Goal: Check status: Check status

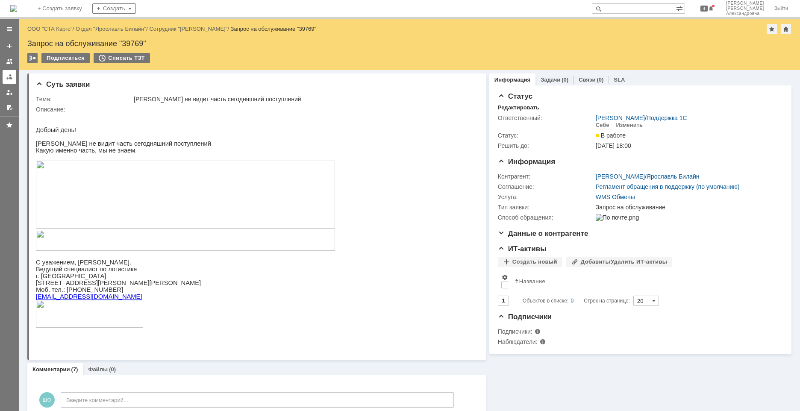
click at [7, 80] on link at bounding box center [10, 77] width 14 height 14
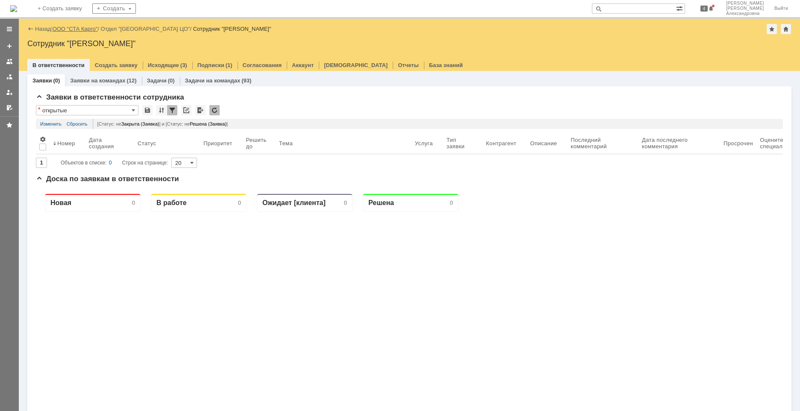
click at [74, 27] on link "ООО "СТА Карго"" at bounding box center [75, 29] width 45 height 6
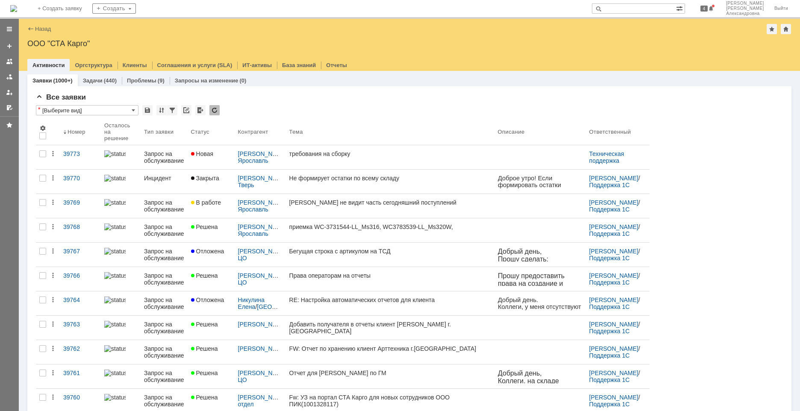
click at [81, 158] on link "39773" at bounding box center [80, 157] width 41 height 24
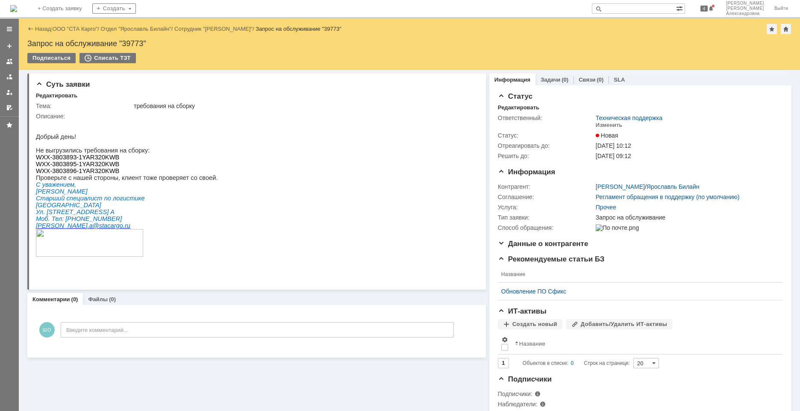
click at [108, 161] on span "WXX-3803893-1YAR320KWB" at bounding box center [77, 157] width 83 height 7
drag, startPoint x: 74, startPoint y: 160, endPoint x: 105, endPoint y: 161, distance: 30.8
click at [105, 161] on span "WXX-3803893-1YAR320KWB" at bounding box center [77, 157] width 83 height 7
copy span "1YAR320KW"
click at [8, 79] on div at bounding box center [9, 77] width 7 height 7
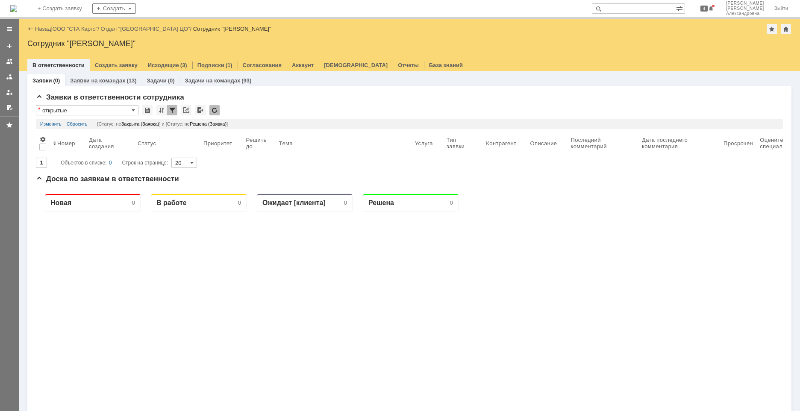
click at [115, 82] on link "Заявки на командах" at bounding box center [97, 80] width 55 height 6
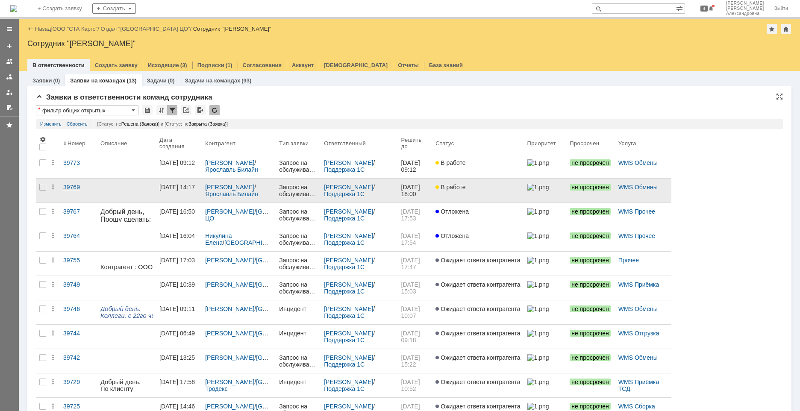
click at [94, 200] on link "39769" at bounding box center [78, 191] width 37 height 24
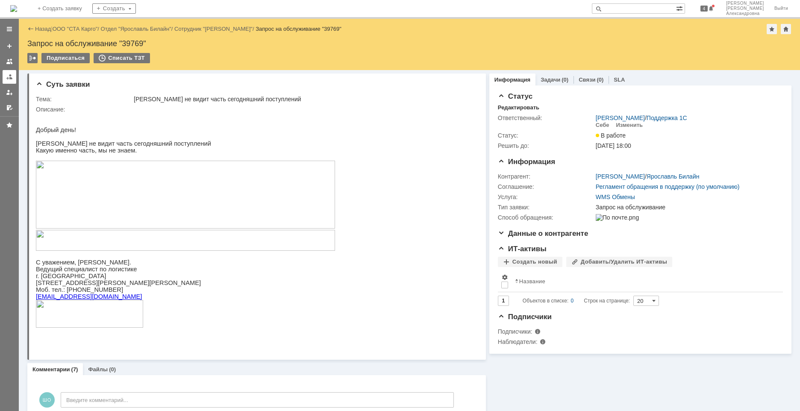
click at [9, 77] on div at bounding box center [9, 77] width 7 height 7
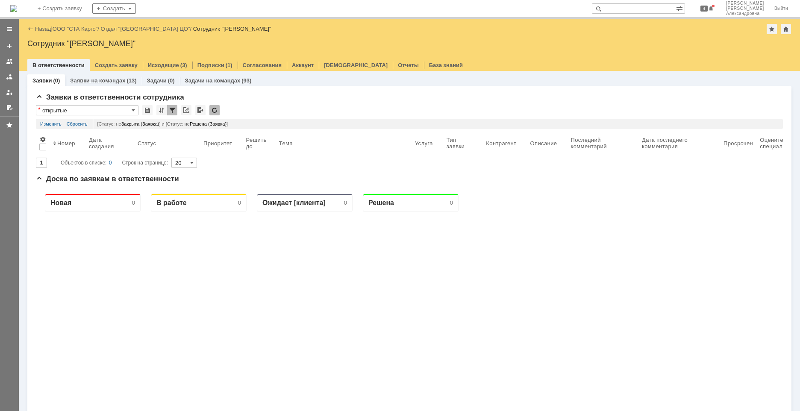
click at [106, 80] on link "Заявки на командах" at bounding box center [97, 80] width 55 height 6
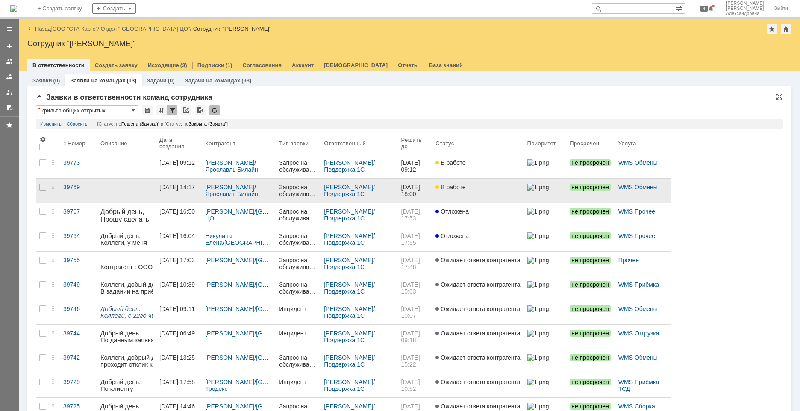
click at [83, 194] on link "39769" at bounding box center [78, 191] width 37 height 24
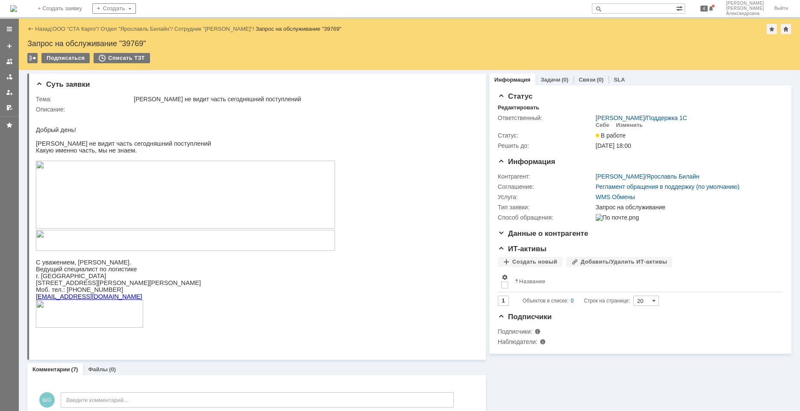
click at [179, 208] on img at bounding box center [185, 195] width 299 height 68
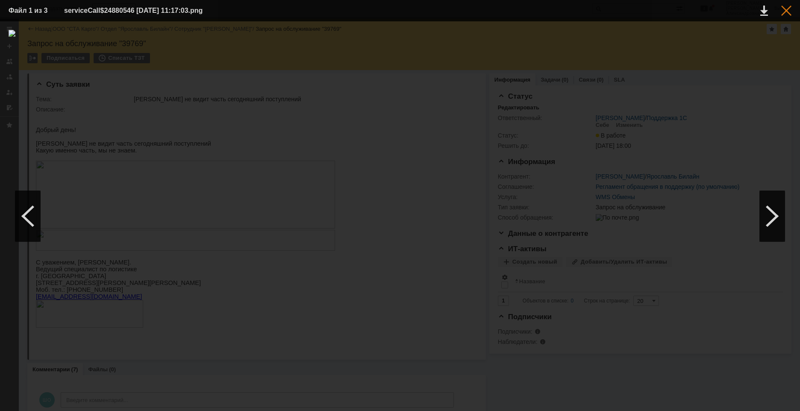
click at [563, 12] on div at bounding box center [787, 11] width 10 height 10
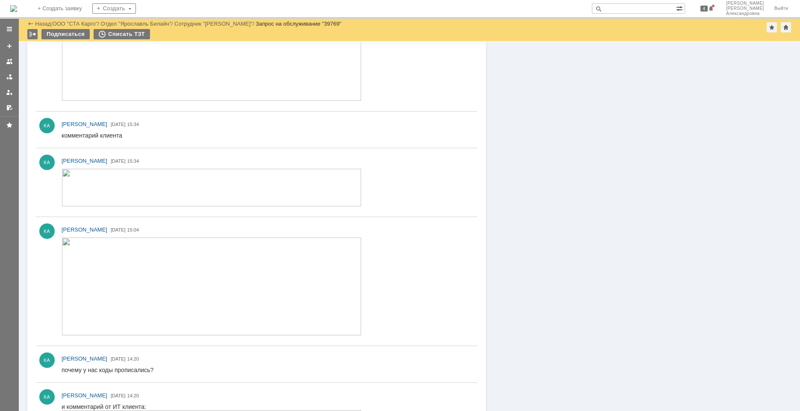
scroll to position [591, 0]
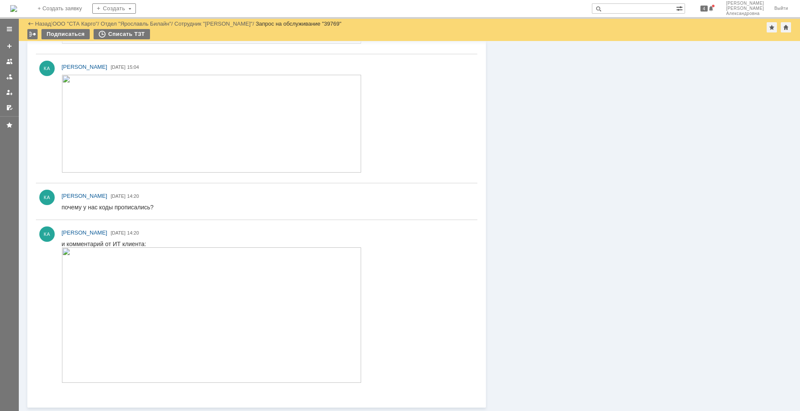
click at [189, 277] on img at bounding box center [212, 316] width 300 height 136
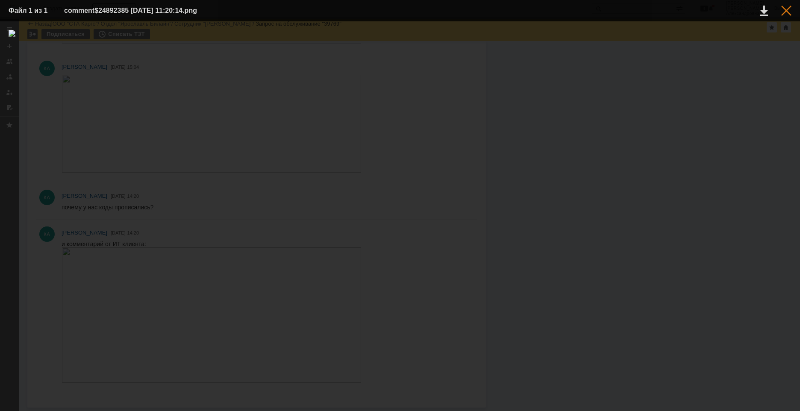
click at [563, 12] on div at bounding box center [787, 11] width 10 height 10
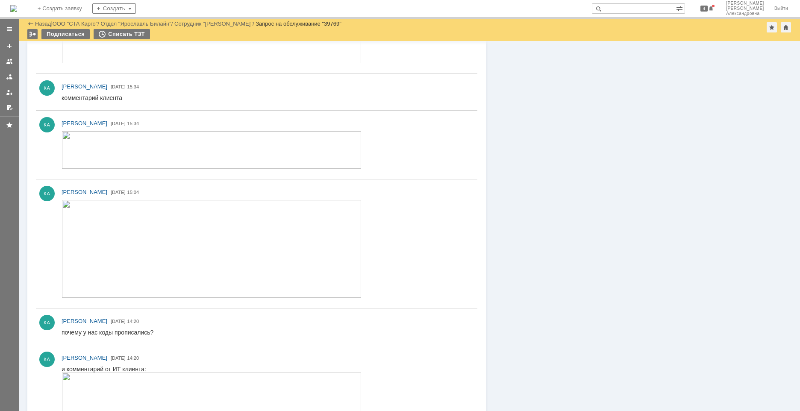
scroll to position [463, 0]
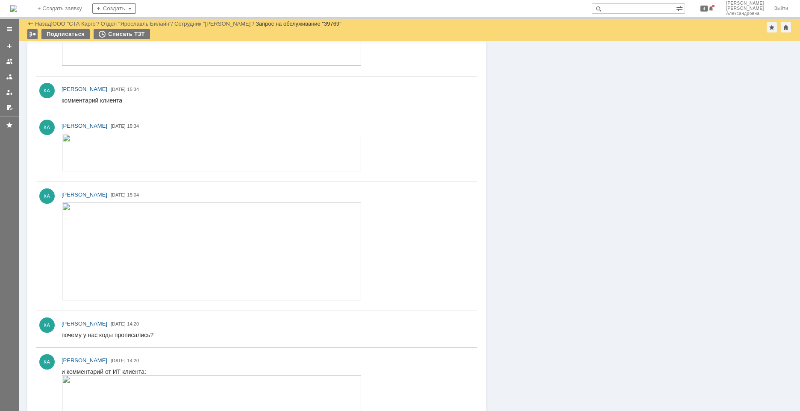
click at [121, 239] on img at bounding box center [212, 252] width 300 height 98
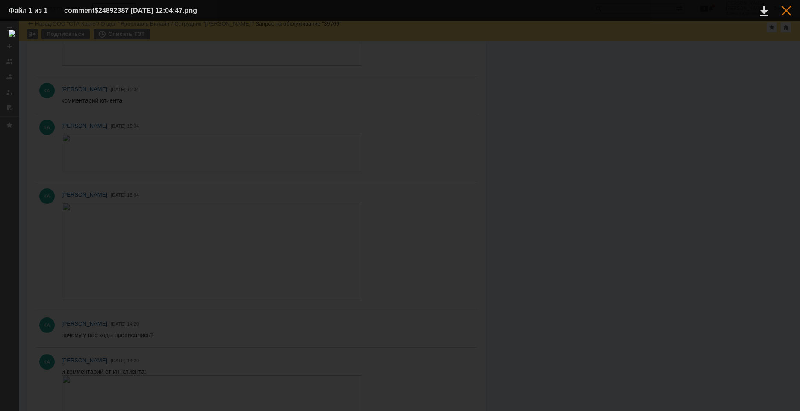
click at [563, 8] on div at bounding box center [787, 11] width 10 height 10
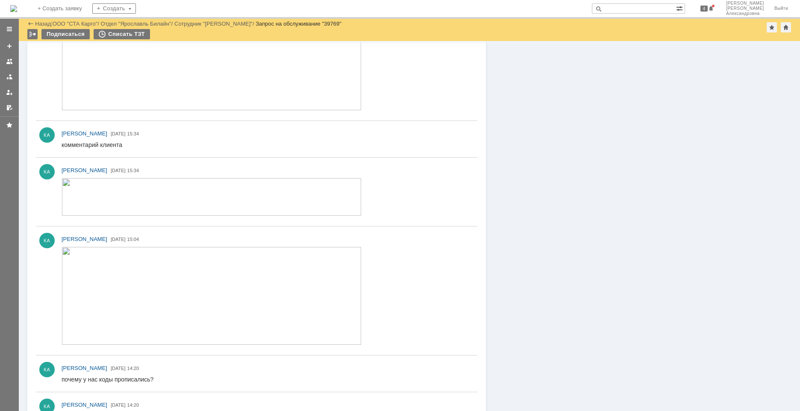
scroll to position [377, 0]
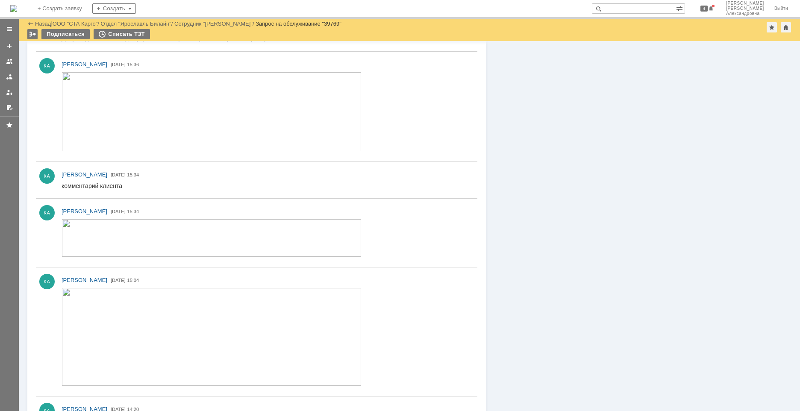
click at [155, 221] on img at bounding box center [212, 238] width 300 height 38
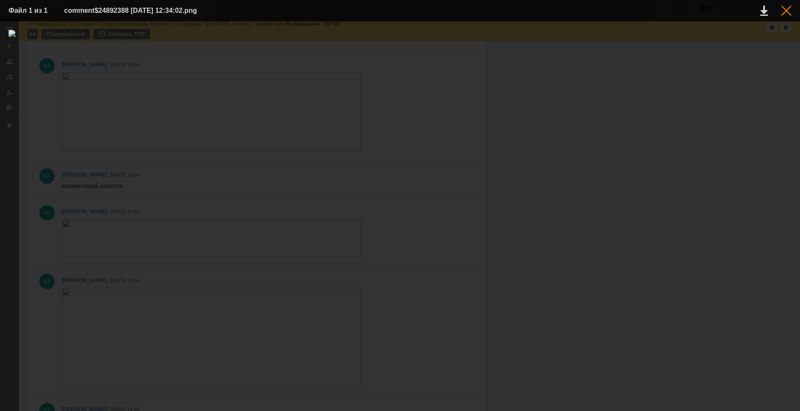
drag, startPoint x: 791, startPoint y: 5, endPoint x: 787, endPoint y: 10, distance: 6.2
click at [563, 9] on table "Файл 1 из 1 comment$24892388 [DATE] 12:34:02.png" at bounding box center [400, 10] width 800 height 21
click at [563, 10] on div at bounding box center [787, 11] width 10 height 10
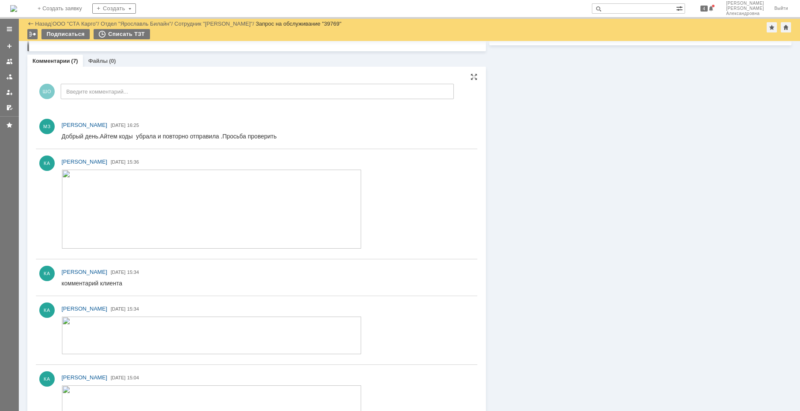
scroll to position [249, 0]
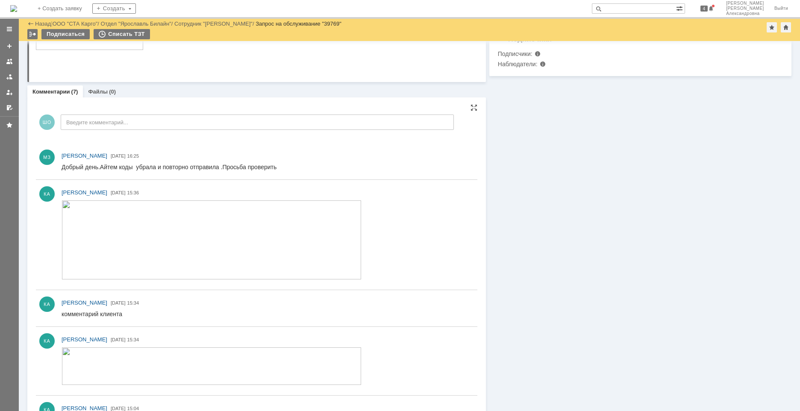
click at [189, 240] on img at bounding box center [212, 240] width 300 height 79
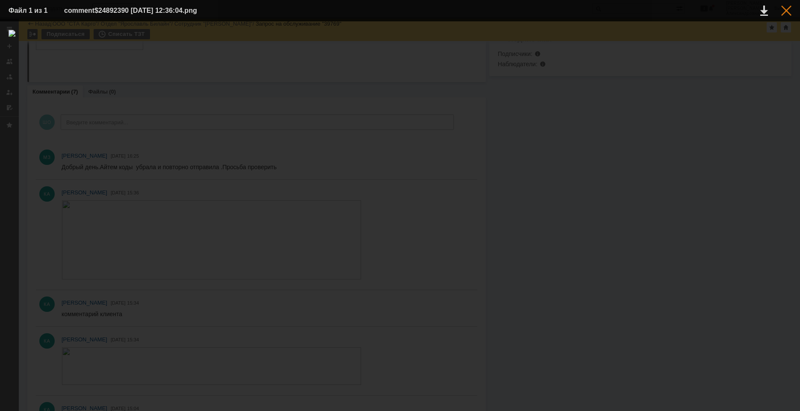
click at [563, 12] on div at bounding box center [787, 11] width 10 height 10
